Goal: Check status: Check status

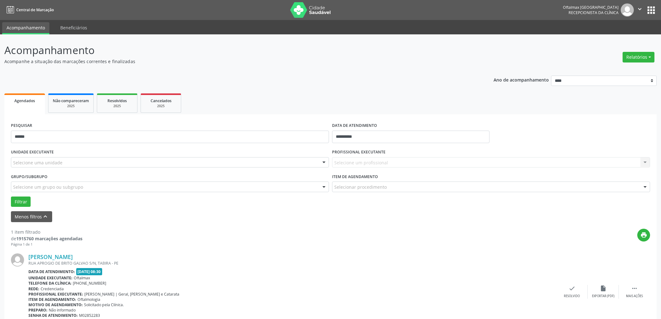
scroll to position [28, 0]
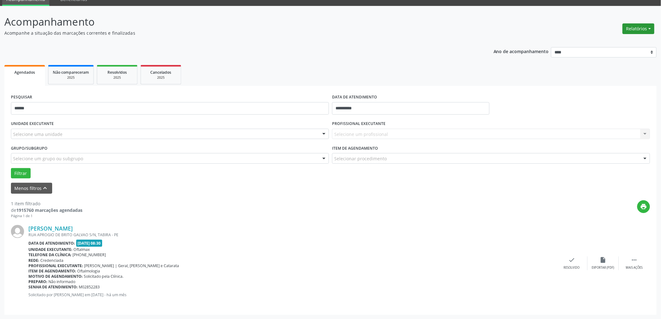
click at [639, 31] on button "Relatórios" at bounding box center [639, 28] width 32 height 11
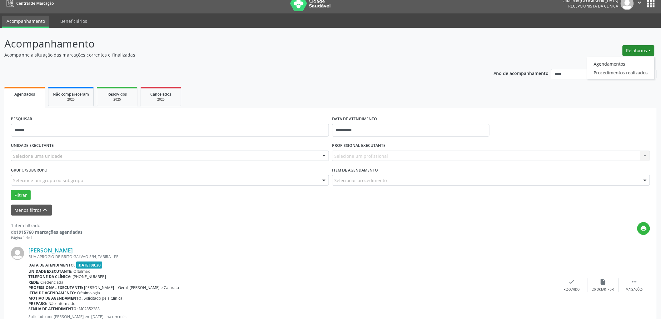
scroll to position [0, 0]
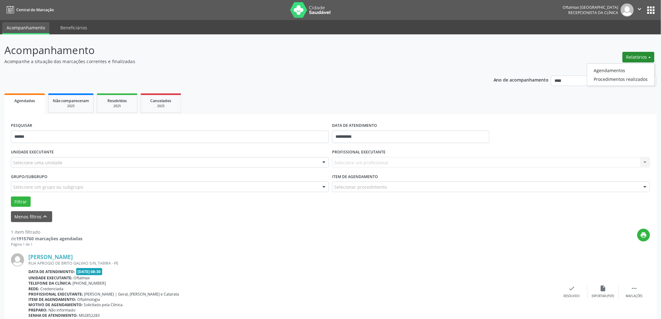
click at [636, 9] on icon "" at bounding box center [639, 9] width 7 height 7
click at [626, 34] on link "Sair" at bounding box center [623, 38] width 43 height 9
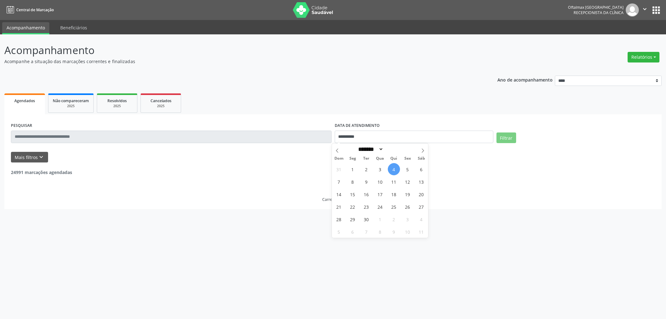
select select "*"
click at [373, 136] on input "**********" at bounding box center [414, 137] width 159 height 12
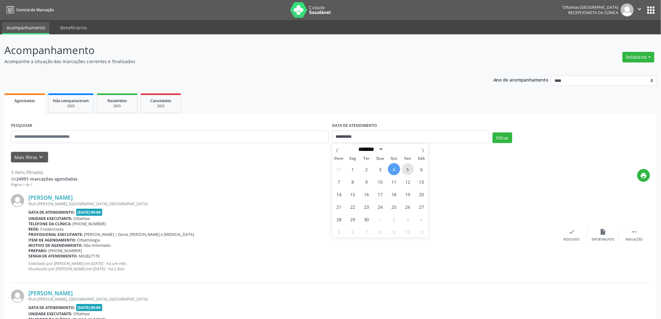
click at [407, 168] on span "5" at bounding box center [408, 169] width 12 height 12
type input "**********"
click at [407, 168] on span "5" at bounding box center [408, 169] width 12 height 12
click at [495, 135] on button "Filtrar" at bounding box center [503, 137] width 20 height 11
click at [641, 10] on icon "" at bounding box center [639, 9] width 7 height 7
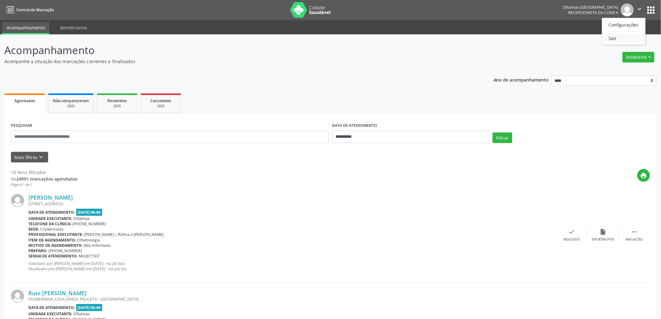
click at [621, 41] on link "Sair" at bounding box center [623, 38] width 43 height 9
